Goal: Check status: Check status

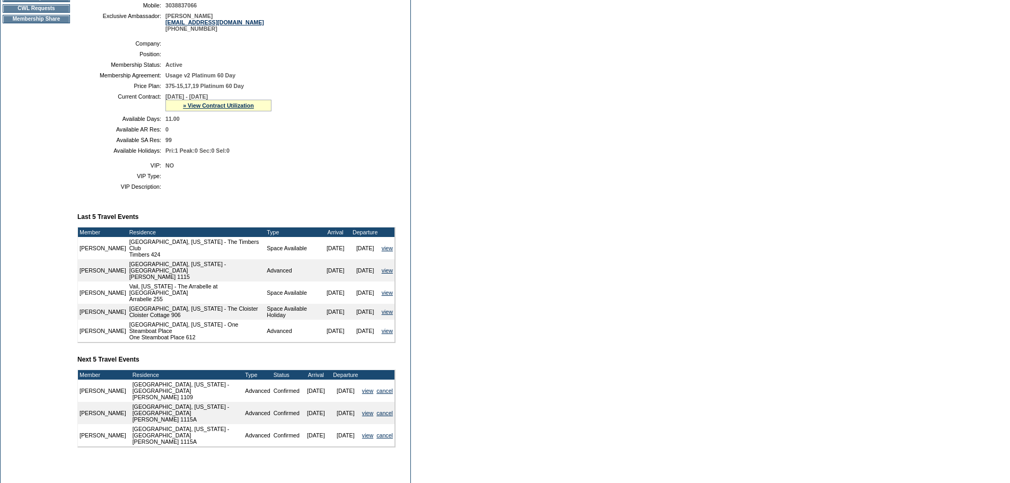
scroll to position [31, 0]
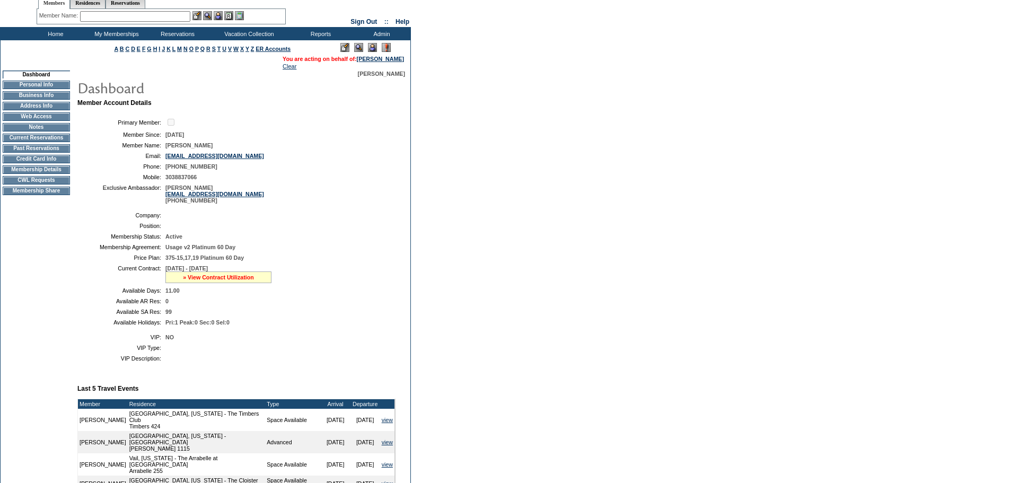
click at [239, 281] on link "» View Contract Utilization" at bounding box center [218, 277] width 71 height 6
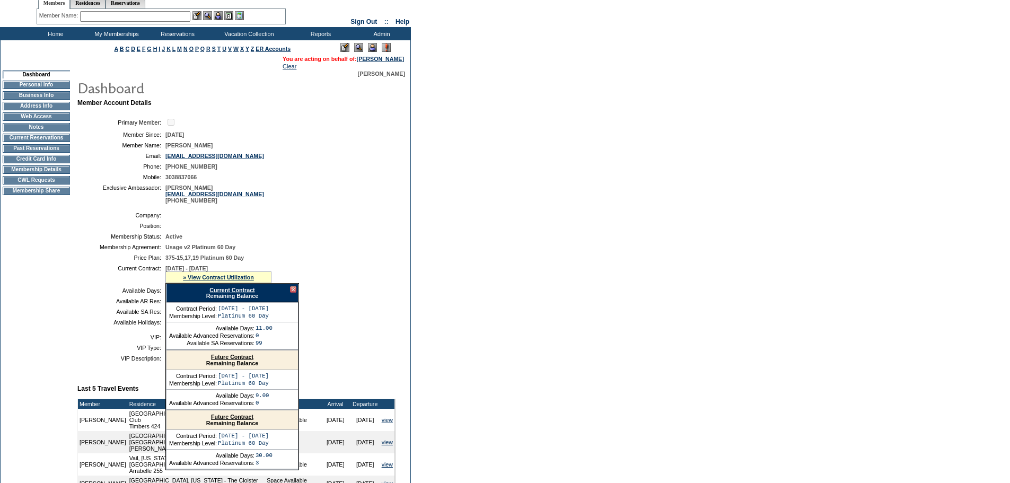
click at [252, 360] on link "Future Contract" at bounding box center [232, 357] width 42 height 6
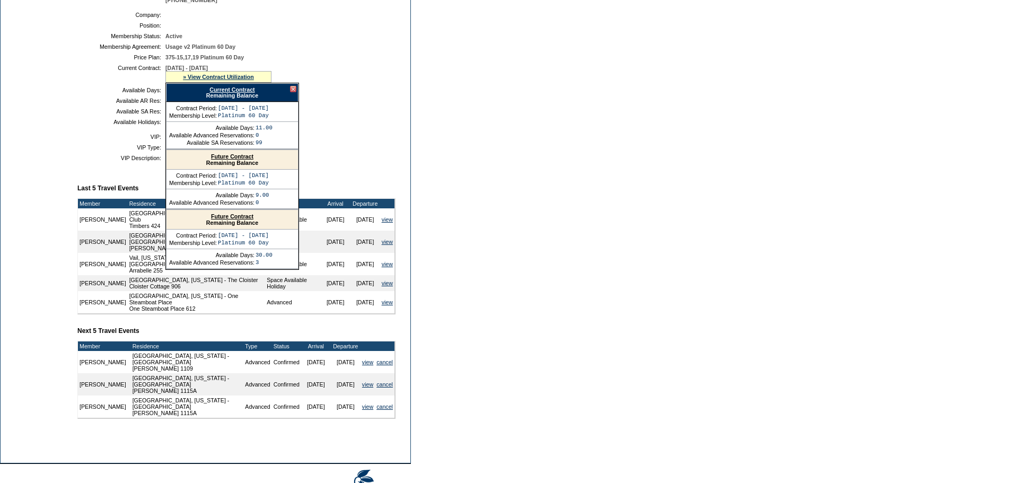
scroll to position [137, 0]
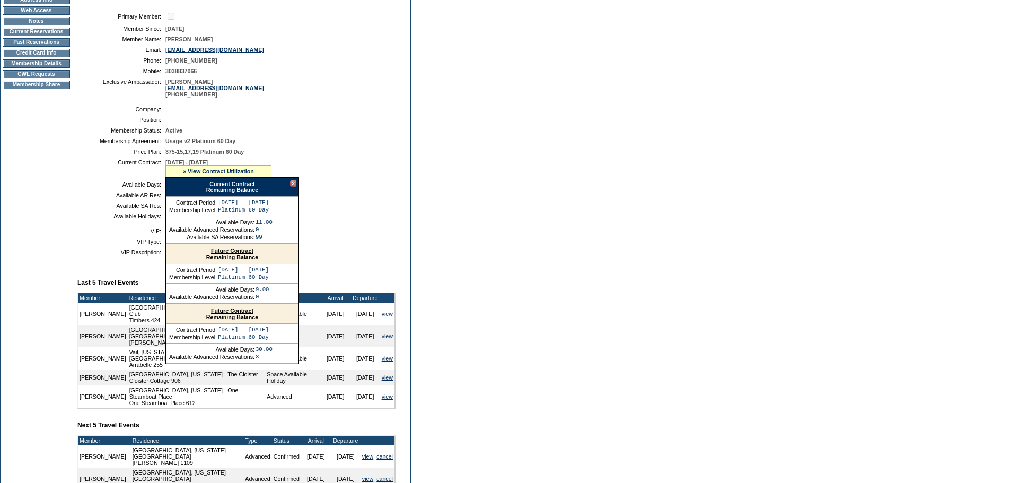
click at [293, 187] on div at bounding box center [293, 183] width 6 height 6
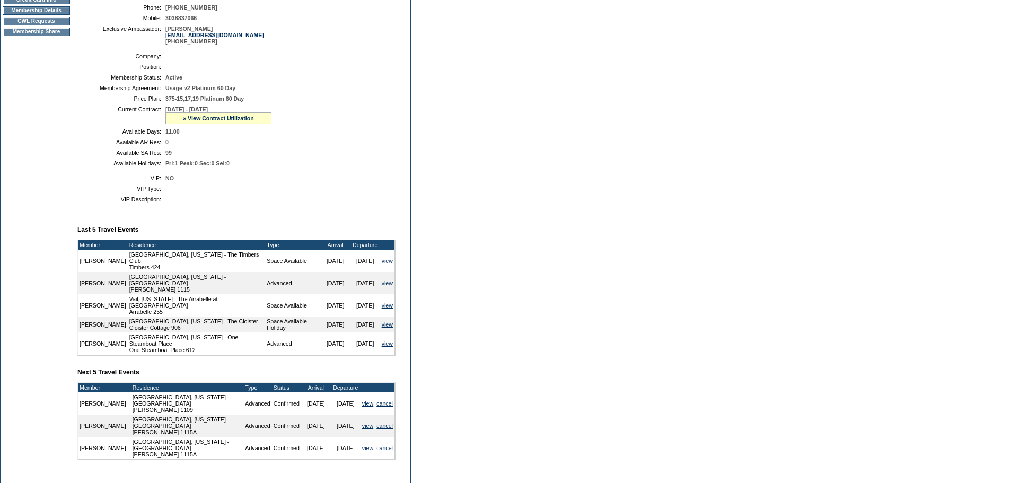
scroll to position [243, 0]
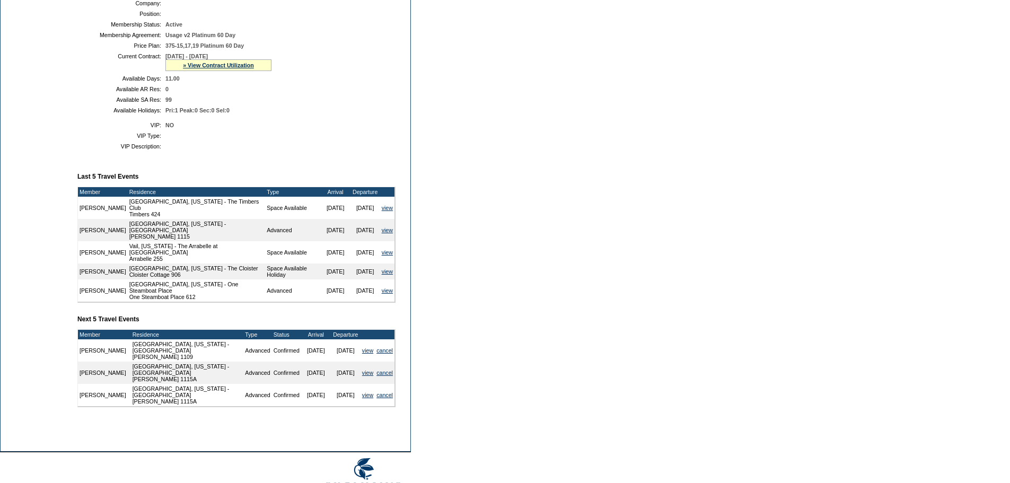
click at [423, 125] on form "Follow Us ::" at bounding box center [505, 131] width 1010 height 749
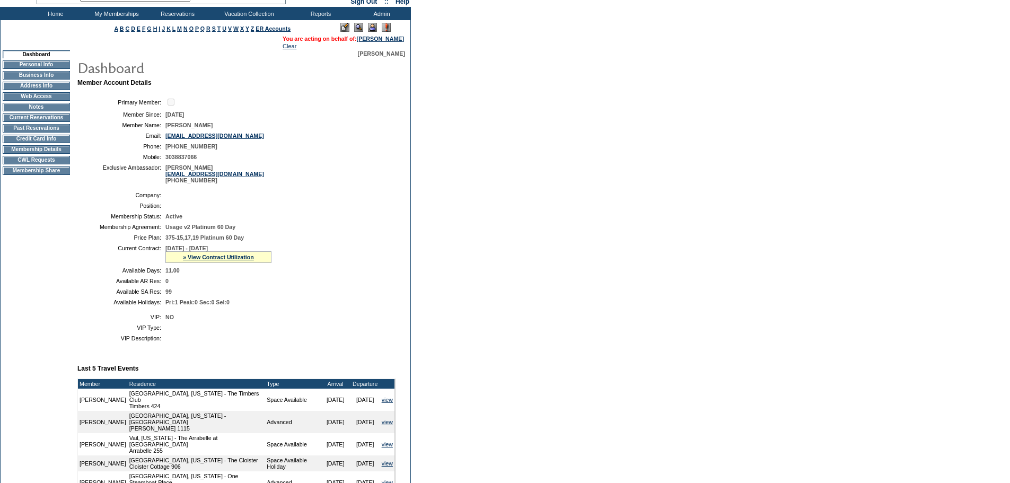
scroll to position [0, 0]
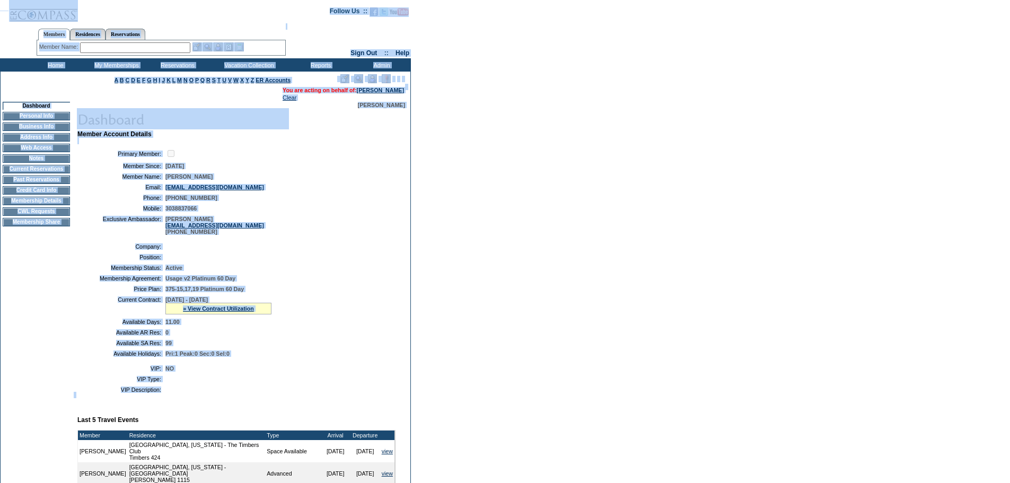
drag, startPoint x: 178, startPoint y: 402, endPoint x: 495, endPoint y: 283, distance: 338.8
click at [0, 1] on html "Follow Us ::" at bounding box center [505, 377] width 1010 height 755
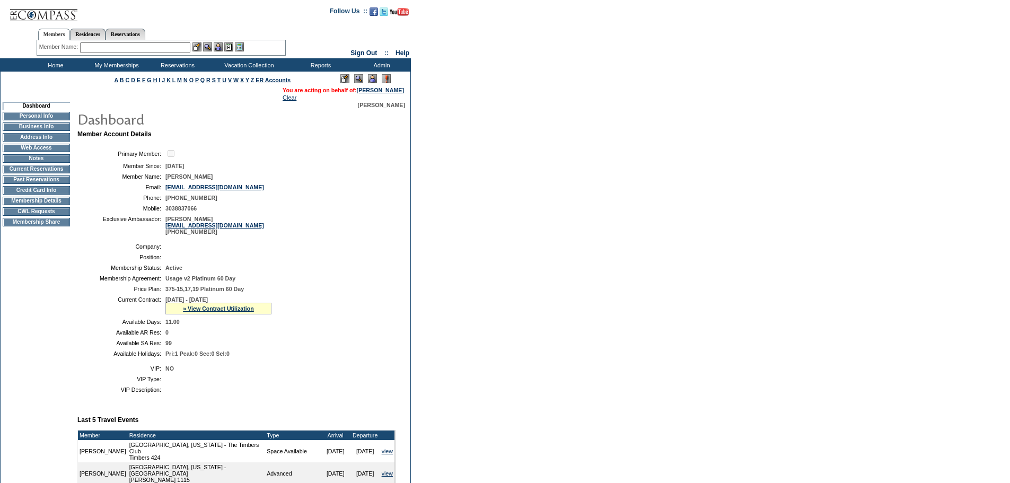
drag, startPoint x: 497, startPoint y: 283, endPoint x: 244, endPoint y: 437, distance: 296.3
click at [493, 285] on form "Follow Us ::" at bounding box center [505, 374] width 1010 height 749
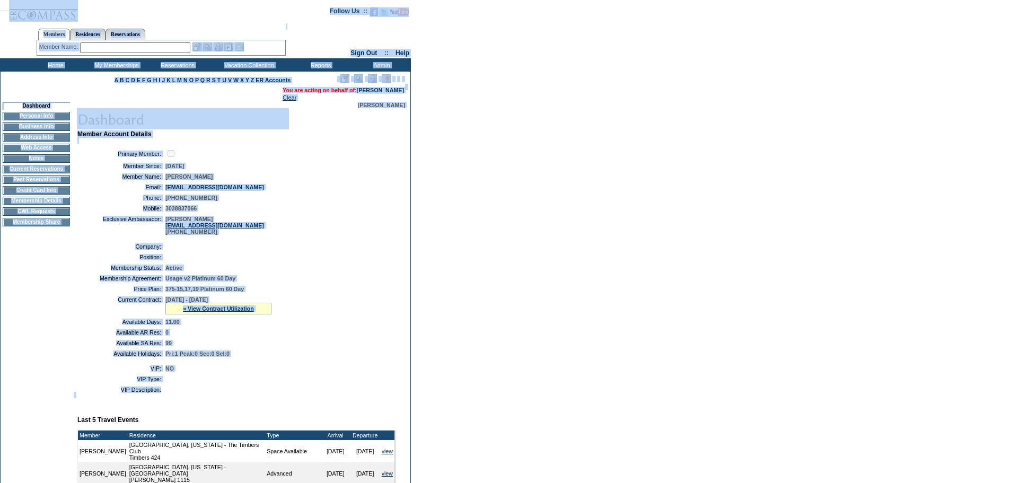
drag, startPoint x: 246, startPoint y: 405, endPoint x: -8, endPoint y: 28, distance: 454.3
click at [0, 28] on html "Follow Us ::" at bounding box center [505, 377] width 1010 height 755
click at [397, 248] on div "Company: Position: Membership Status: Active Membership Agreement: Usage v2 Pla…" at bounding box center [240, 300] width 327 height 122
drag, startPoint x: 261, startPoint y: 402, endPoint x: -55, endPoint y: -12, distance: 521.7
click at [0, 0] on html "Follow Us ::" at bounding box center [505, 377] width 1010 height 755
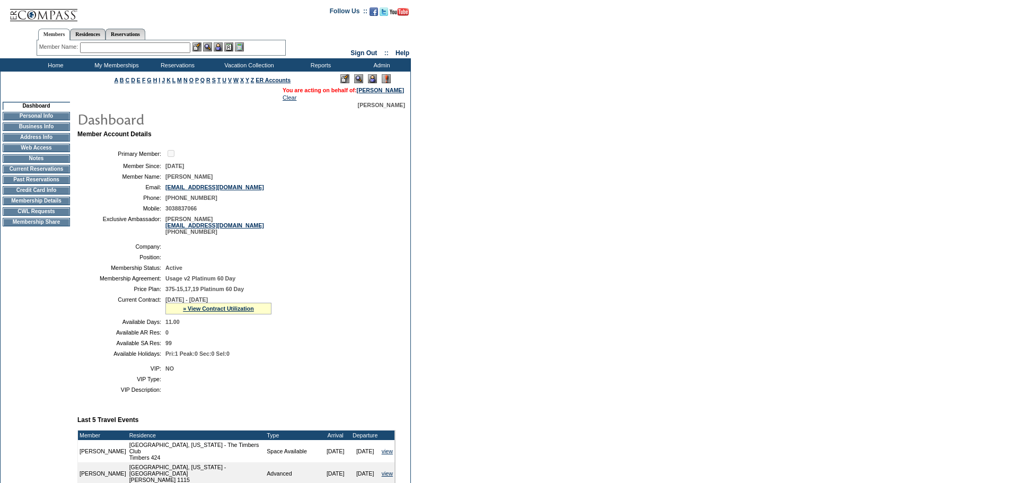
click at [503, 226] on form "Follow Us ::" at bounding box center [505, 374] width 1010 height 749
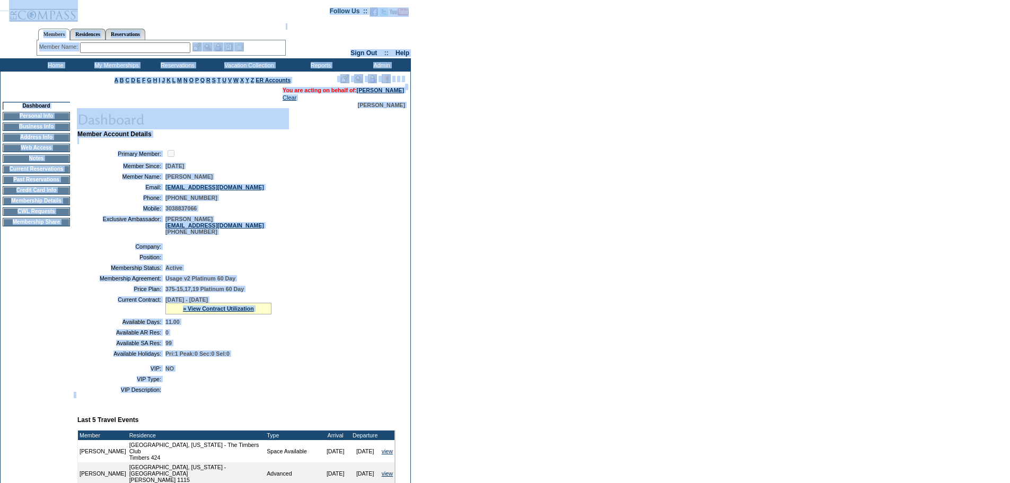
drag, startPoint x: 225, startPoint y: 407, endPoint x: -43, endPoint y: 24, distance: 467.5
click at [0, 24] on html "Follow Us ::" at bounding box center [505, 377] width 1010 height 755
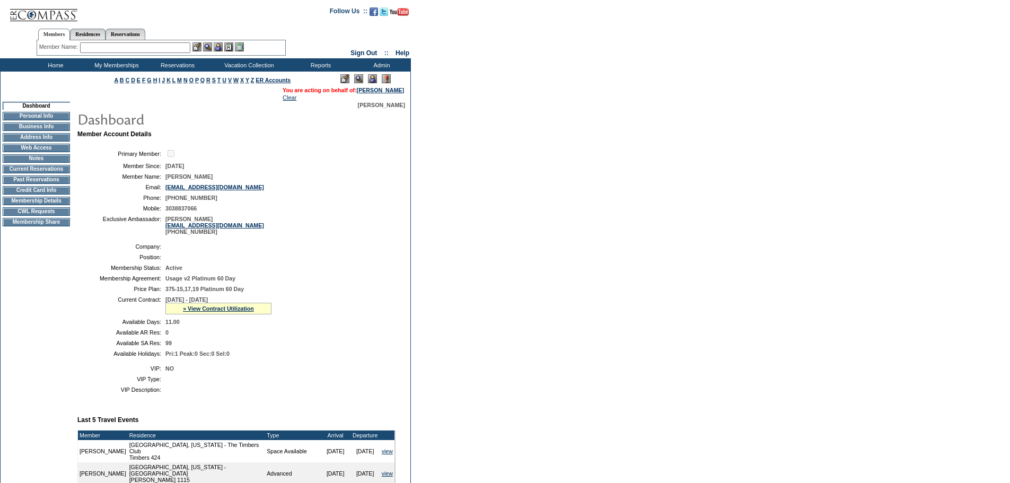
click at [427, 216] on form "Follow Us ::" at bounding box center [505, 374] width 1010 height 749
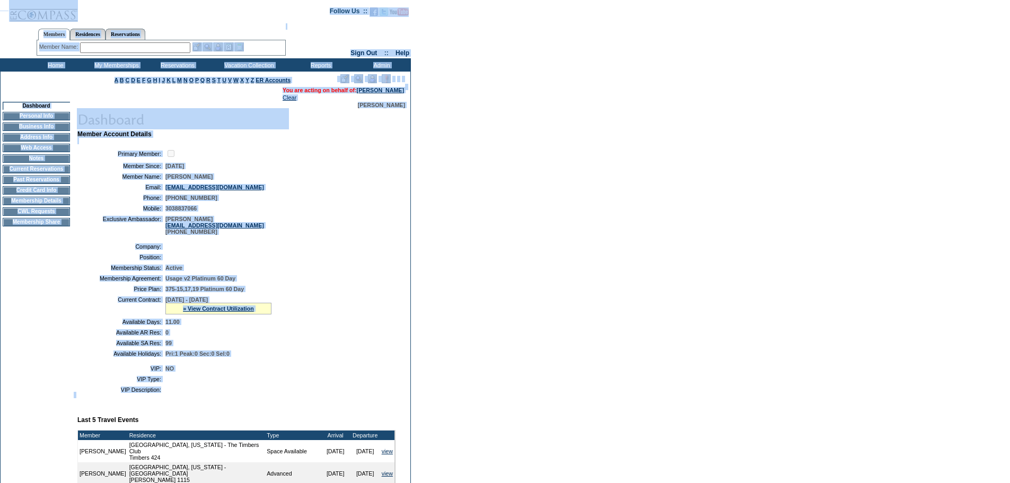
drag, startPoint x: 261, startPoint y: 400, endPoint x: 132, endPoint y: 144, distance: 287.2
click at [0, 53] on html "Follow Us ::" at bounding box center [505, 377] width 1010 height 755
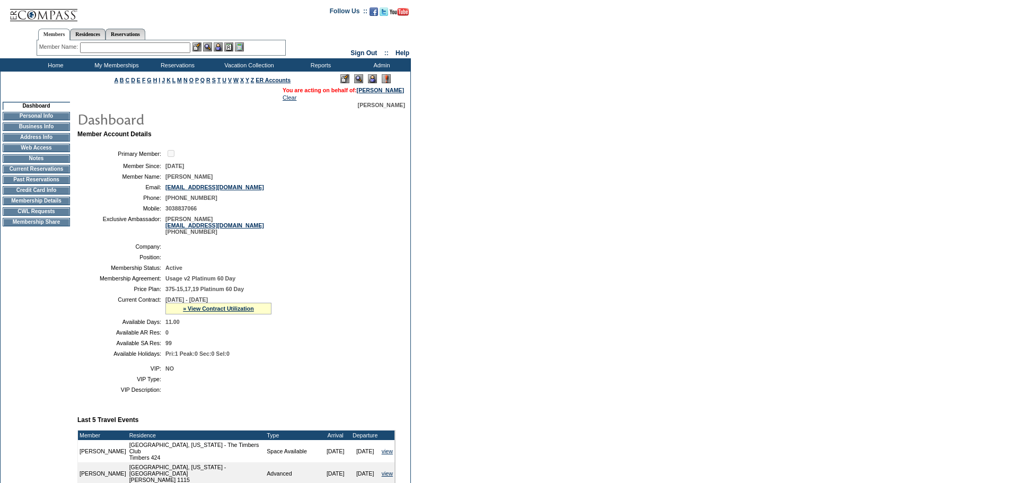
click at [461, 237] on form "Follow Us ::" at bounding box center [505, 374] width 1010 height 749
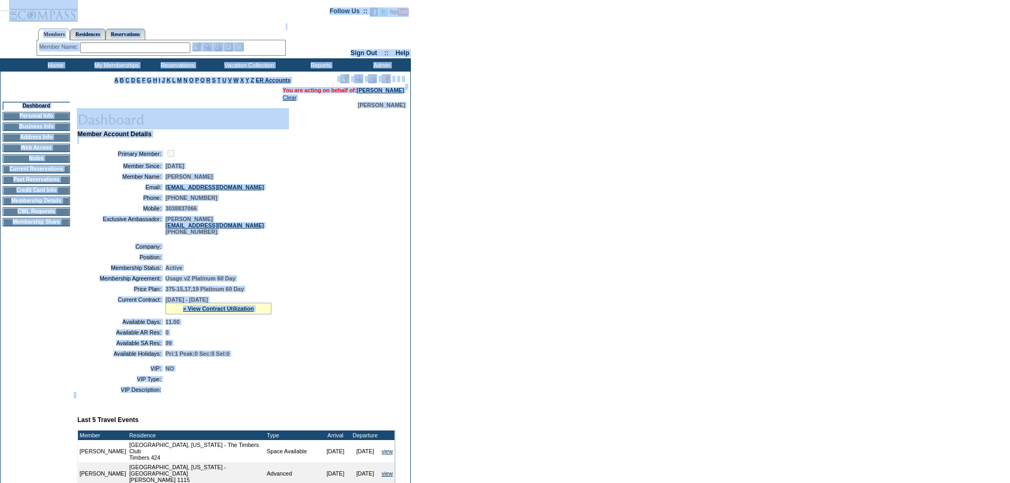
drag, startPoint x: 228, startPoint y: 392, endPoint x: 460, endPoint y: 180, distance: 314.5
click at [31, 8] on form "Follow Us ::" at bounding box center [505, 374] width 1010 height 749
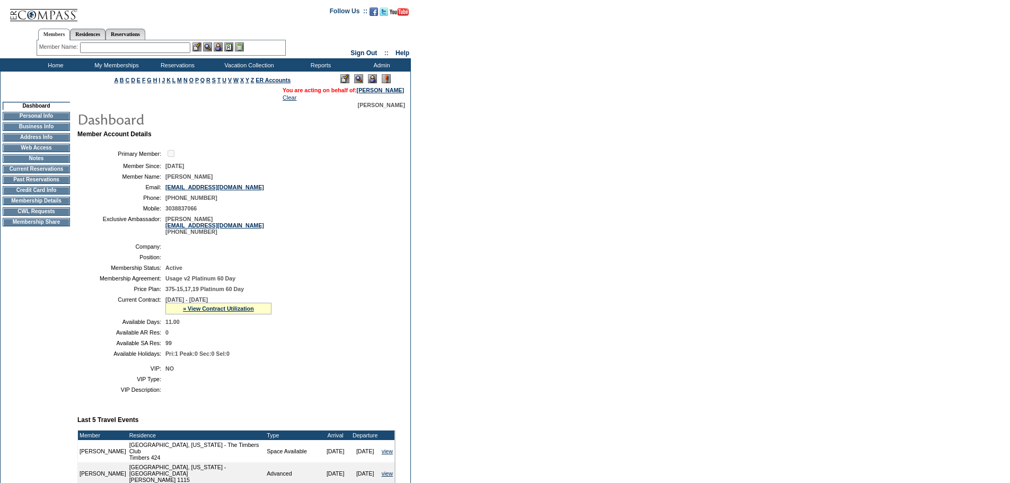
drag, startPoint x: 493, startPoint y: 188, endPoint x: 328, endPoint y: 320, distance: 210.9
click at [492, 189] on form "Follow Us ::" at bounding box center [505, 374] width 1010 height 749
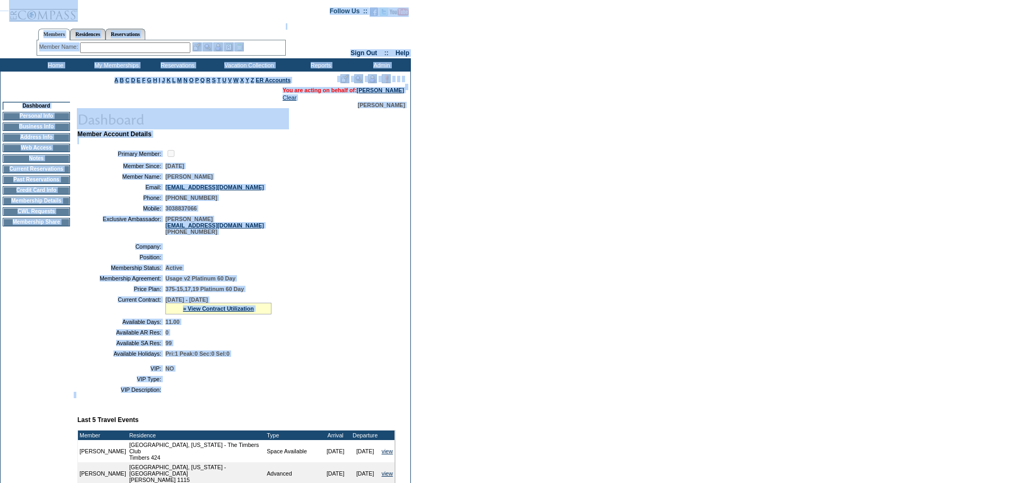
drag, startPoint x: 248, startPoint y: 404, endPoint x: 87, endPoint y: 15, distance: 420.8
click at [67, 7] on form "Follow Us ::" at bounding box center [505, 374] width 1010 height 749
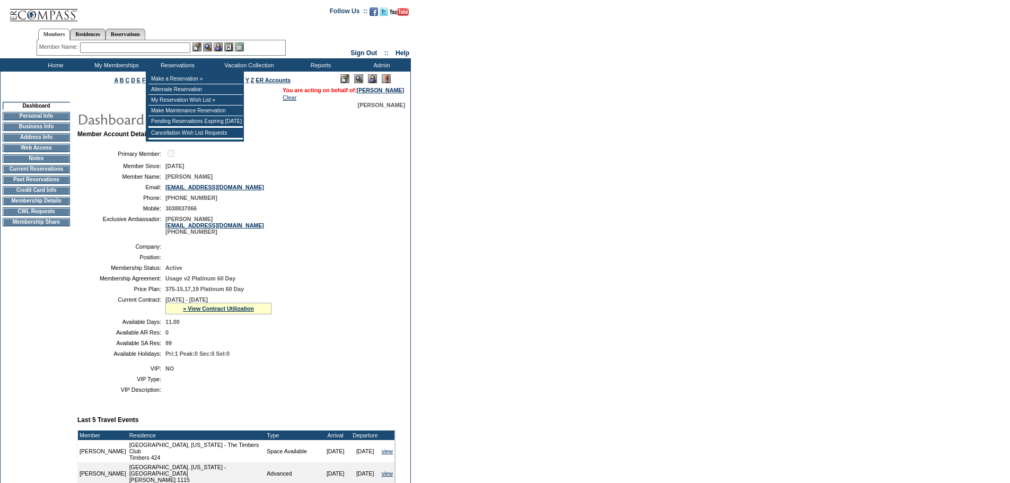
click at [517, 155] on form "Follow Us ::" at bounding box center [505, 374] width 1010 height 749
click at [288, 412] on td "Member Account Details Primary Member: Member Since: [DATE] Member Name: [PERSO…" at bounding box center [240, 399] width 327 height 539
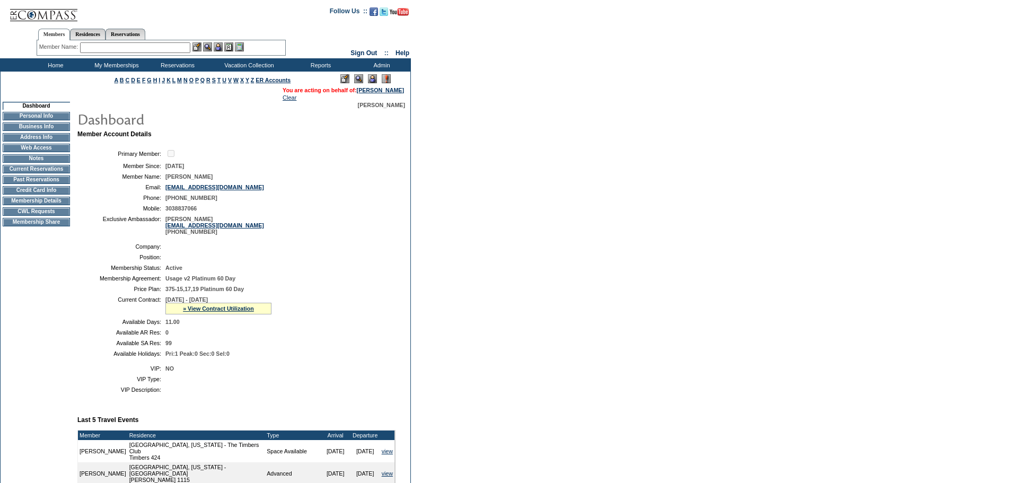
click at [62, 60] on td "Home" at bounding box center [54, 64] width 61 height 13
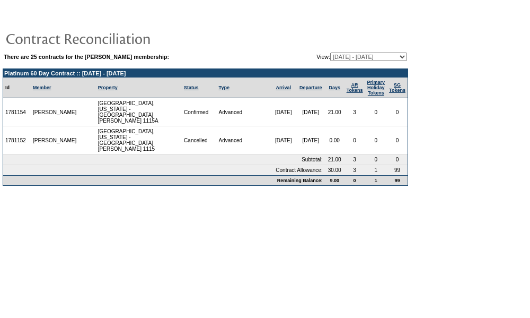
click at [392, 56] on select "09/10/04 - 09/30/05 10/01/05 - 09/30/06 10/01/06 - 09/30/07 10/01/07 - 09/30/08…" at bounding box center [368, 56] width 77 height 8
select select "125990"
click at [330, 53] on select "09/10/04 - 09/30/05 10/01/05 - 09/30/06 10/01/06 - 09/30/07 10/01/07 - 09/30/08…" at bounding box center [368, 56] width 77 height 8
